Goal: Task Accomplishment & Management: Manage account settings

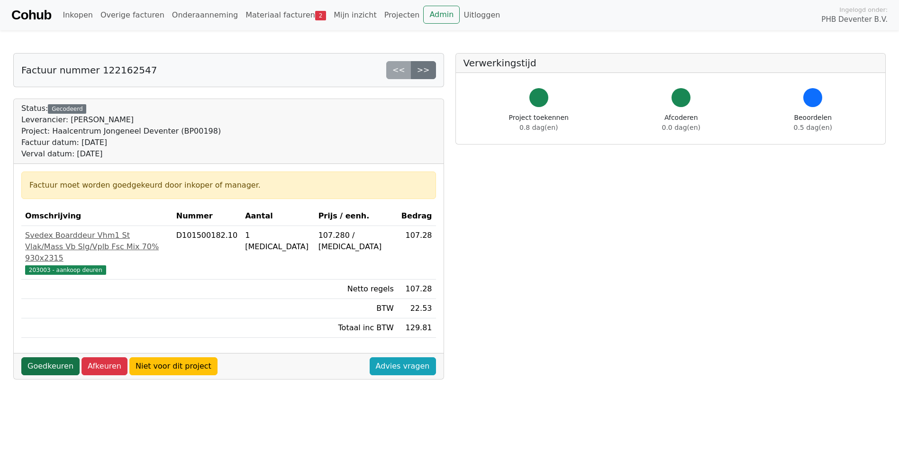
click at [53, 366] on link "Goedkeuren" at bounding box center [50, 366] width 58 height 18
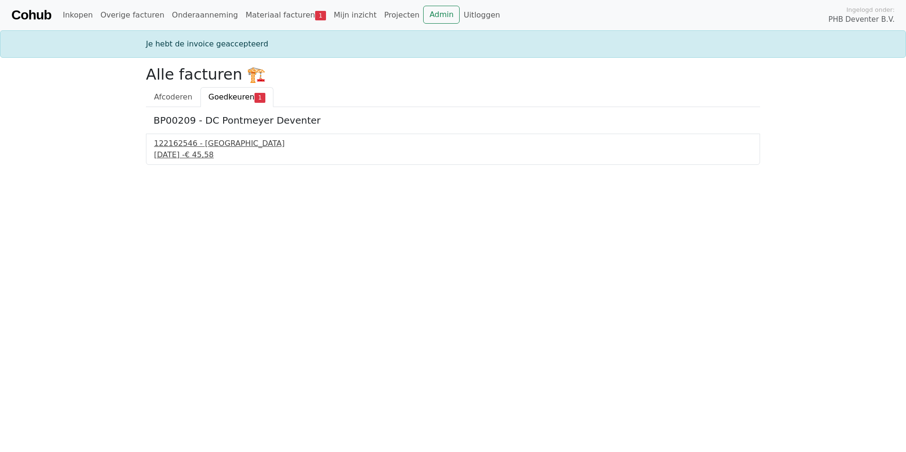
click at [191, 144] on div "122162546 - PontMeyer" at bounding box center [453, 143] width 598 height 11
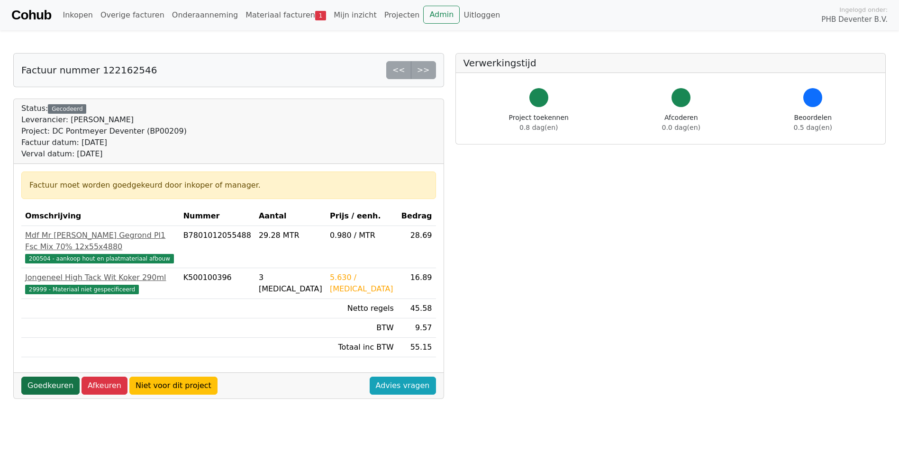
click at [54, 377] on link "Goedkeuren" at bounding box center [50, 386] width 58 height 18
